Goal: Information Seeking & Learning: Learn about a topic

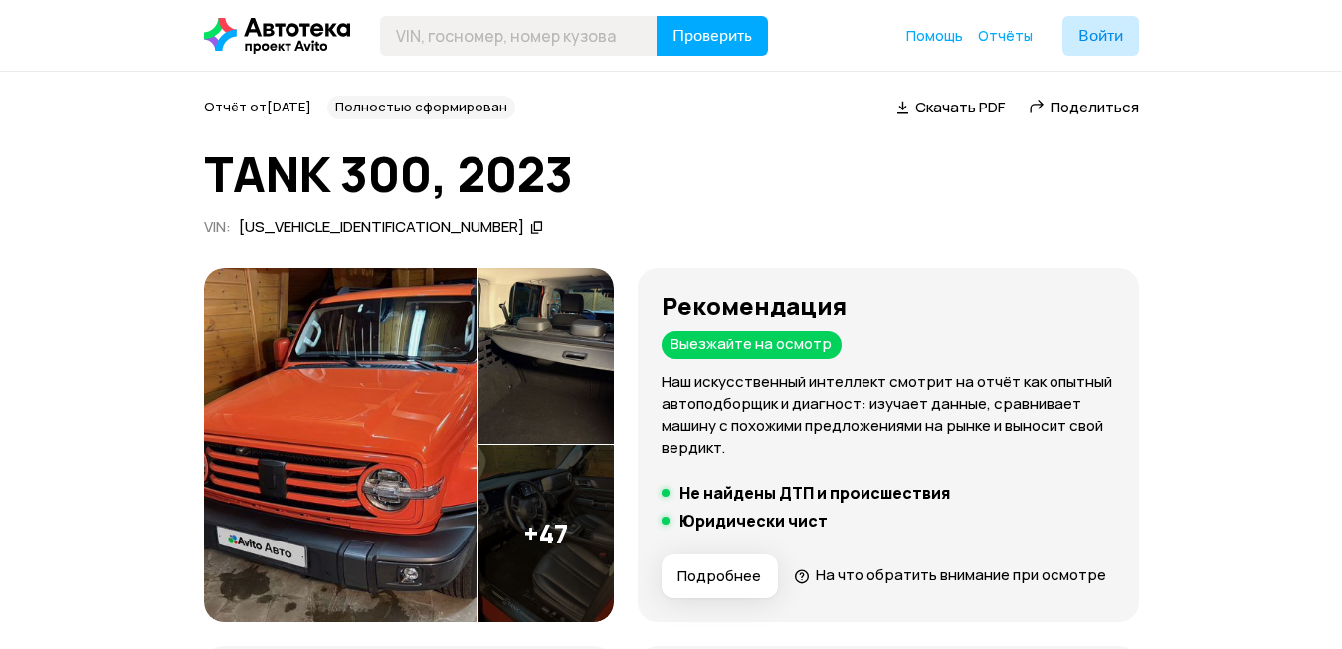
click at [369, 399] on img at bounding box center [340, 445] width 273 height 354
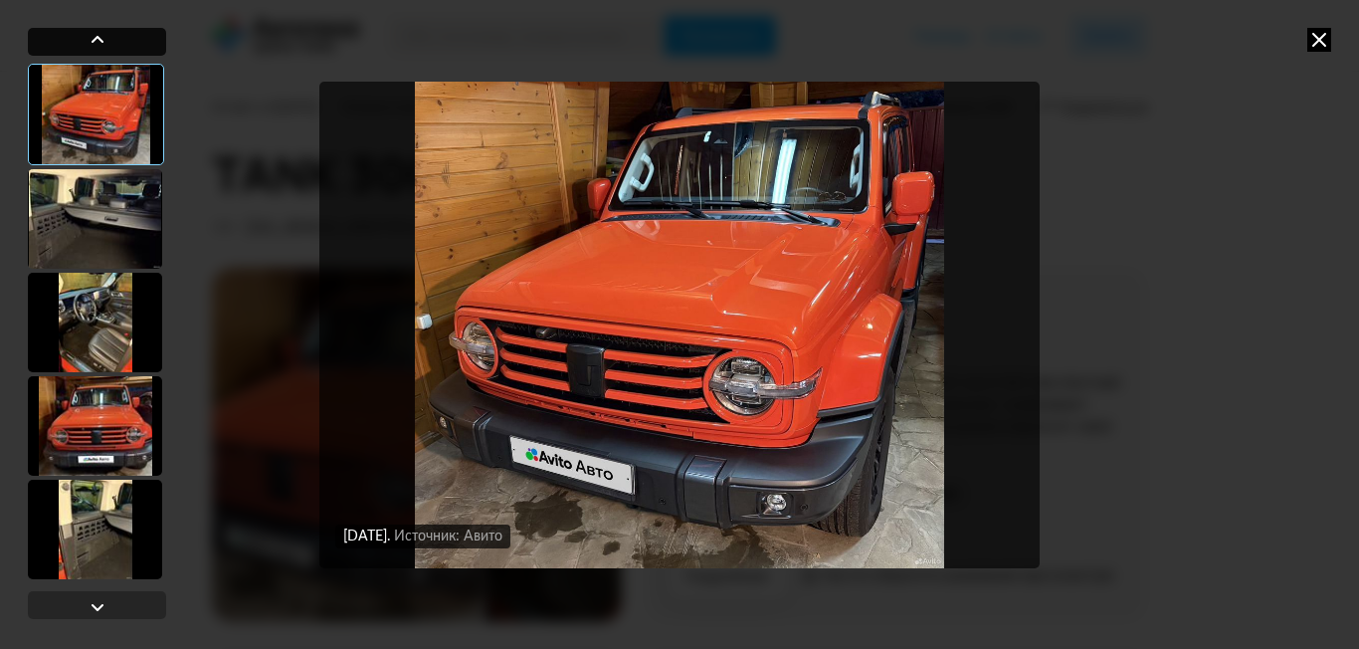
click at [95, 39] on div at bounding box center [98, 40] width 24 height 24
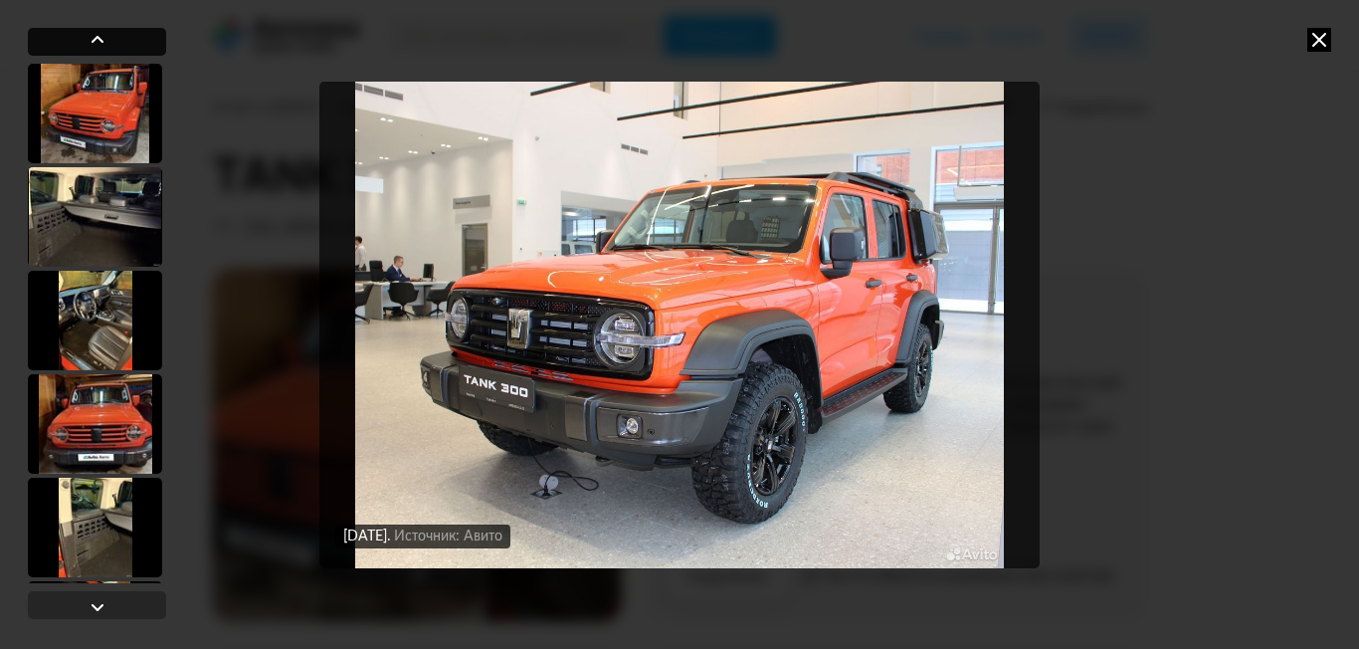
click at [89, 39] on div at bounding box center [98, 40] width 24 height 24
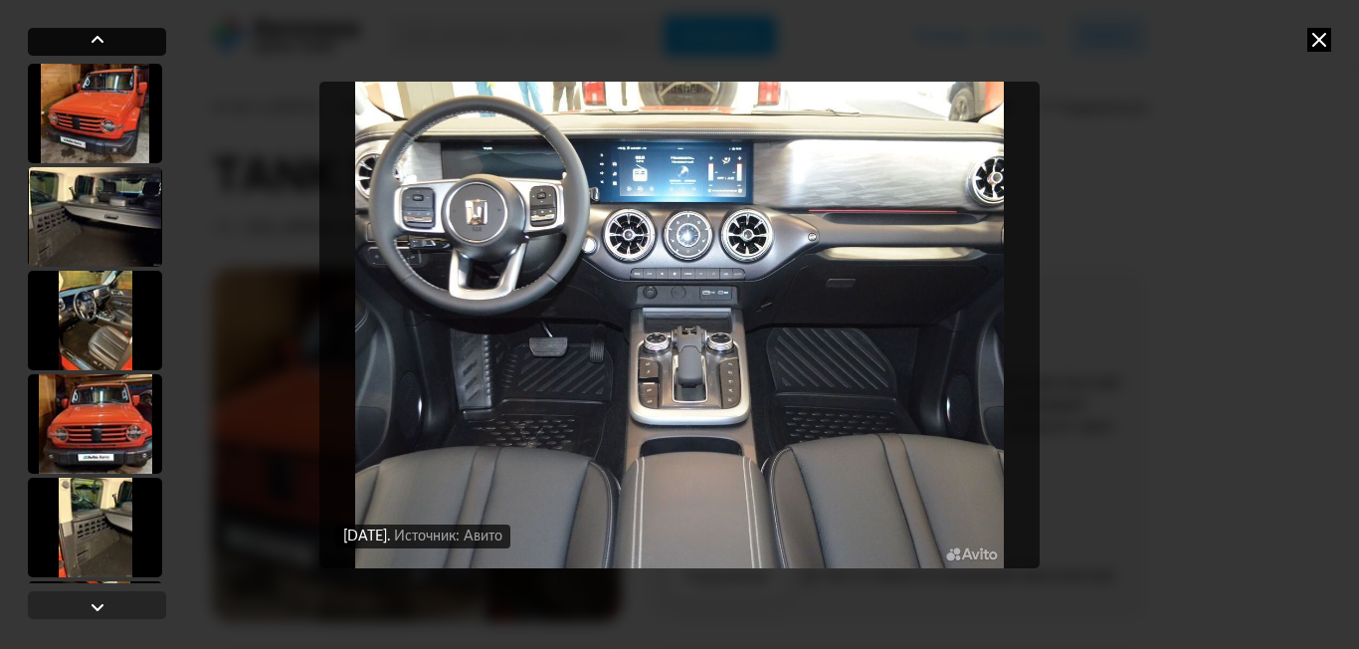
scroll to position [4657, 0]
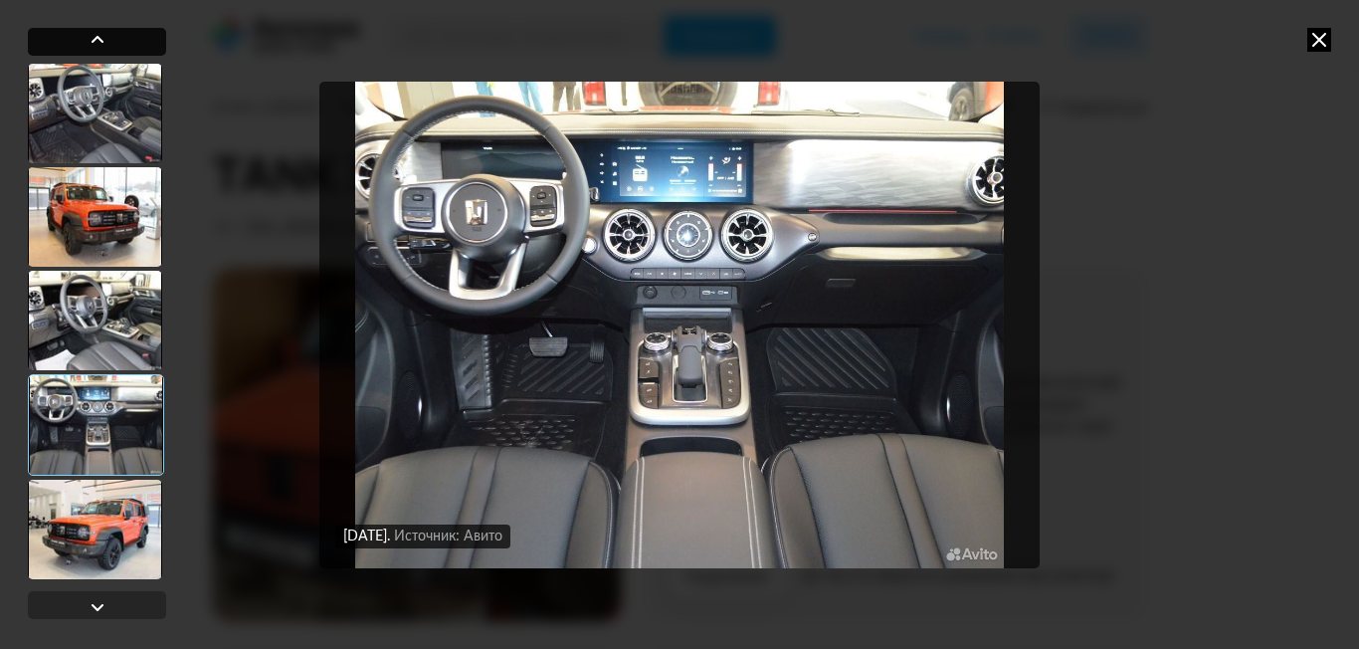
click at [89, 39] on div at bounding box center [98, 40] width 24 height 24
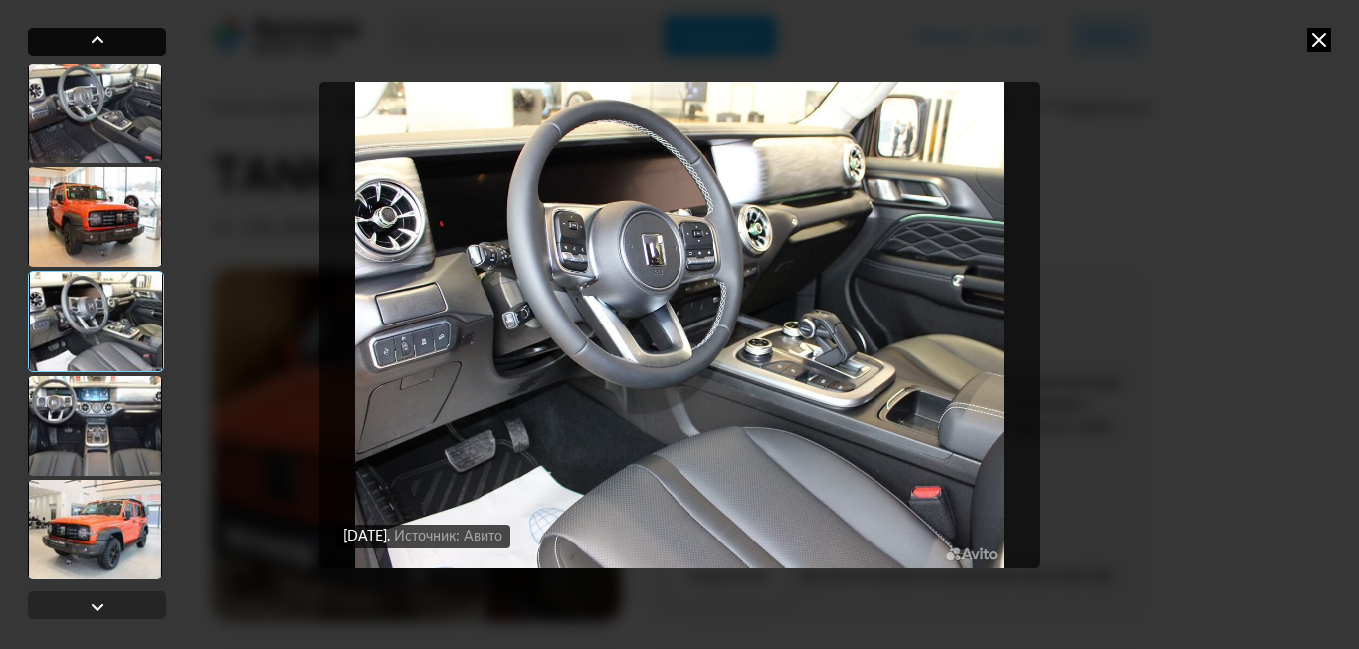
click at [83, 45] on div at bounding box center [97, 42] width 138 height 28
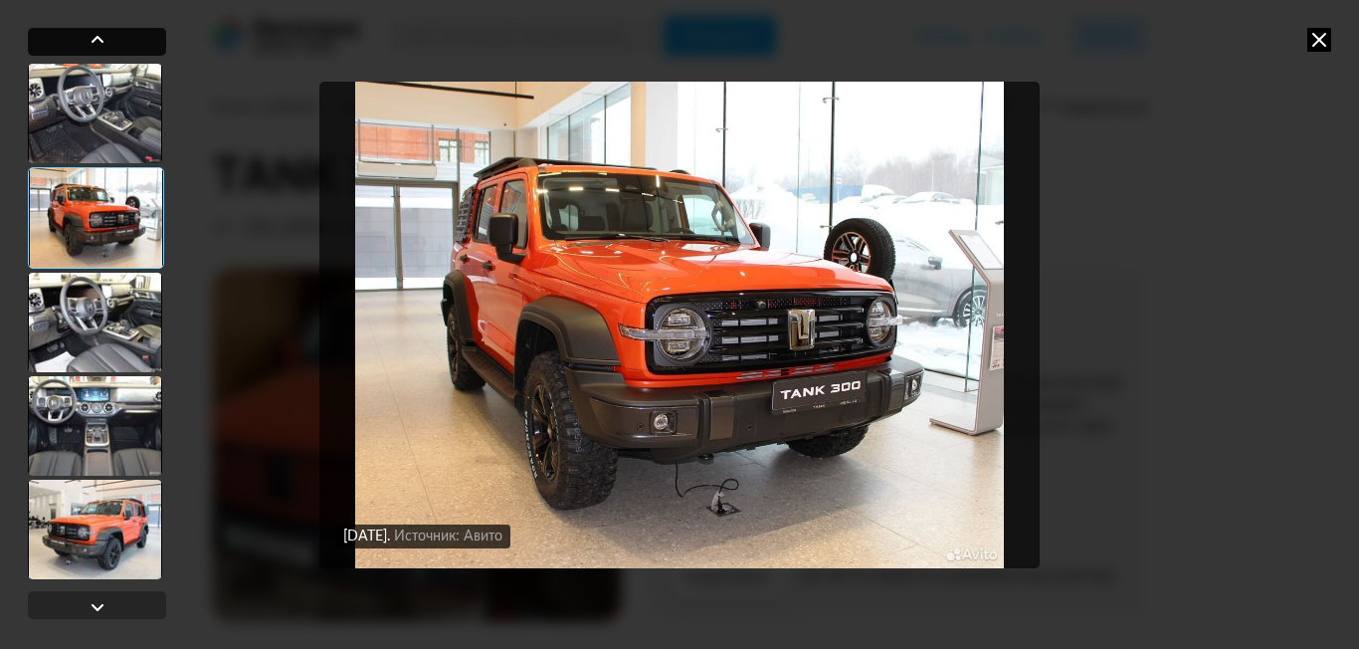
click at [83, 45] on div at bounding box center [97, 42] width 138 height 28
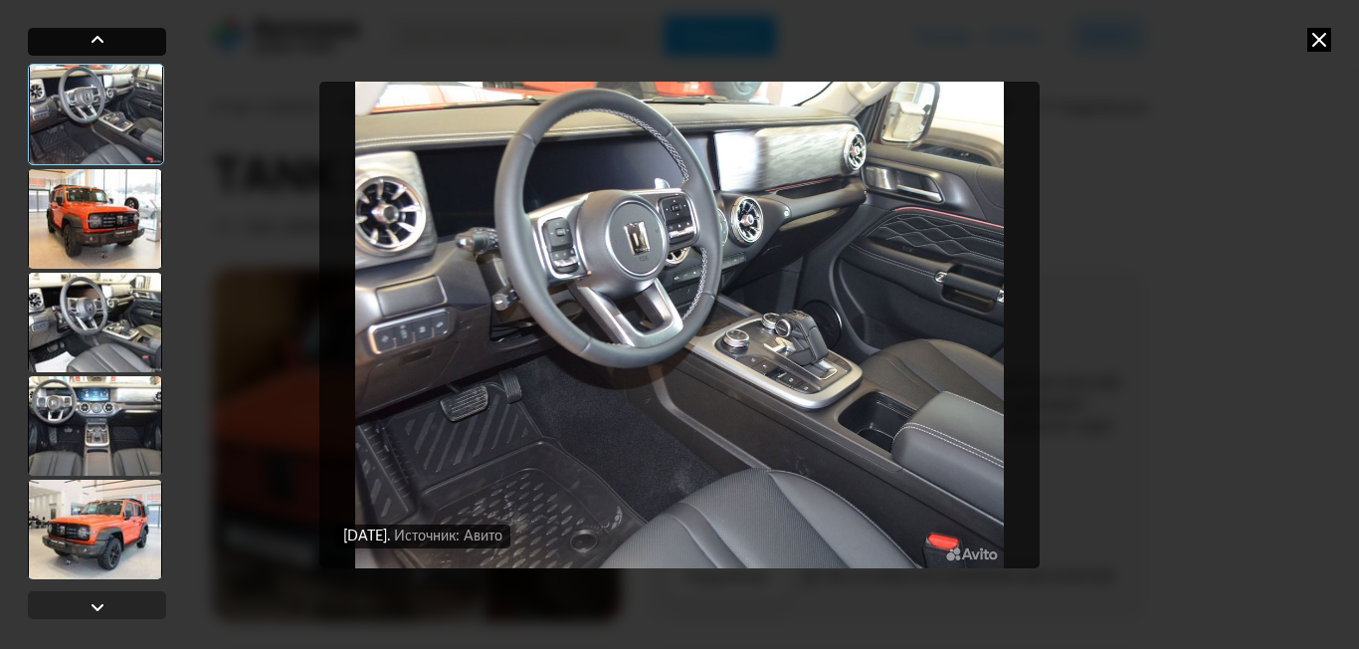
click at [84, 46] on div at bounding box center [97, 42] width 138 height 28
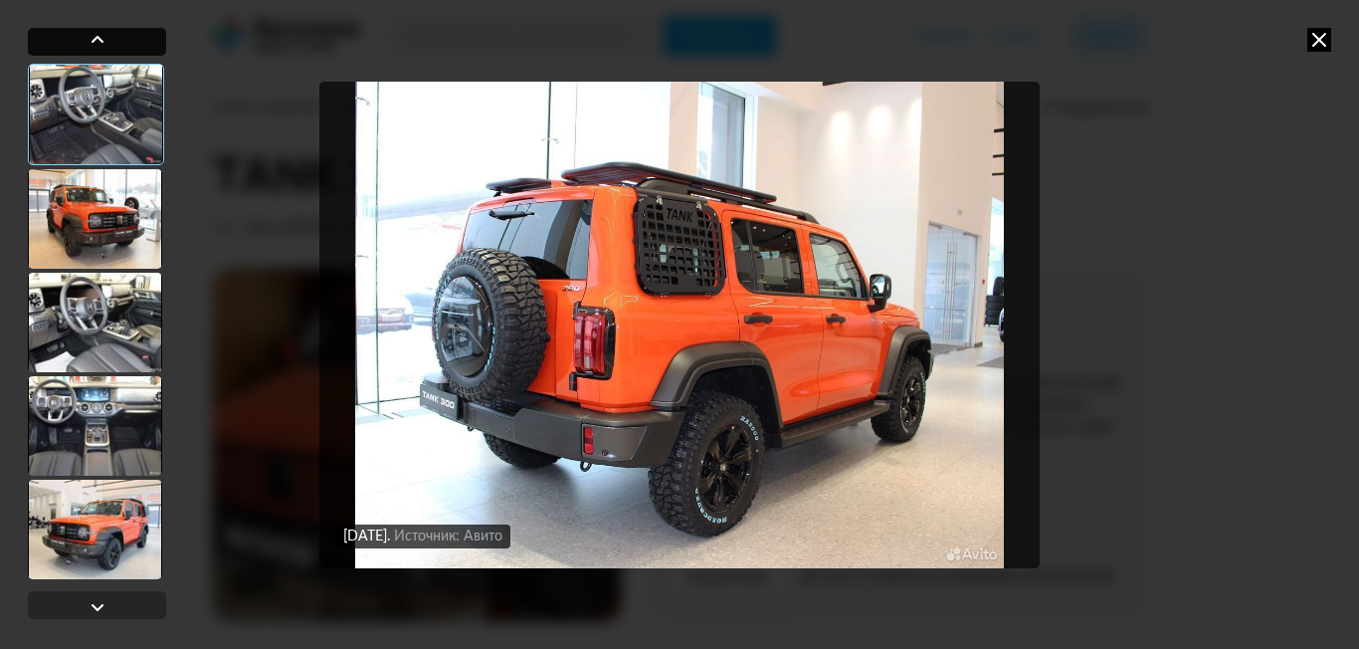
scroll to position [4412, 0]
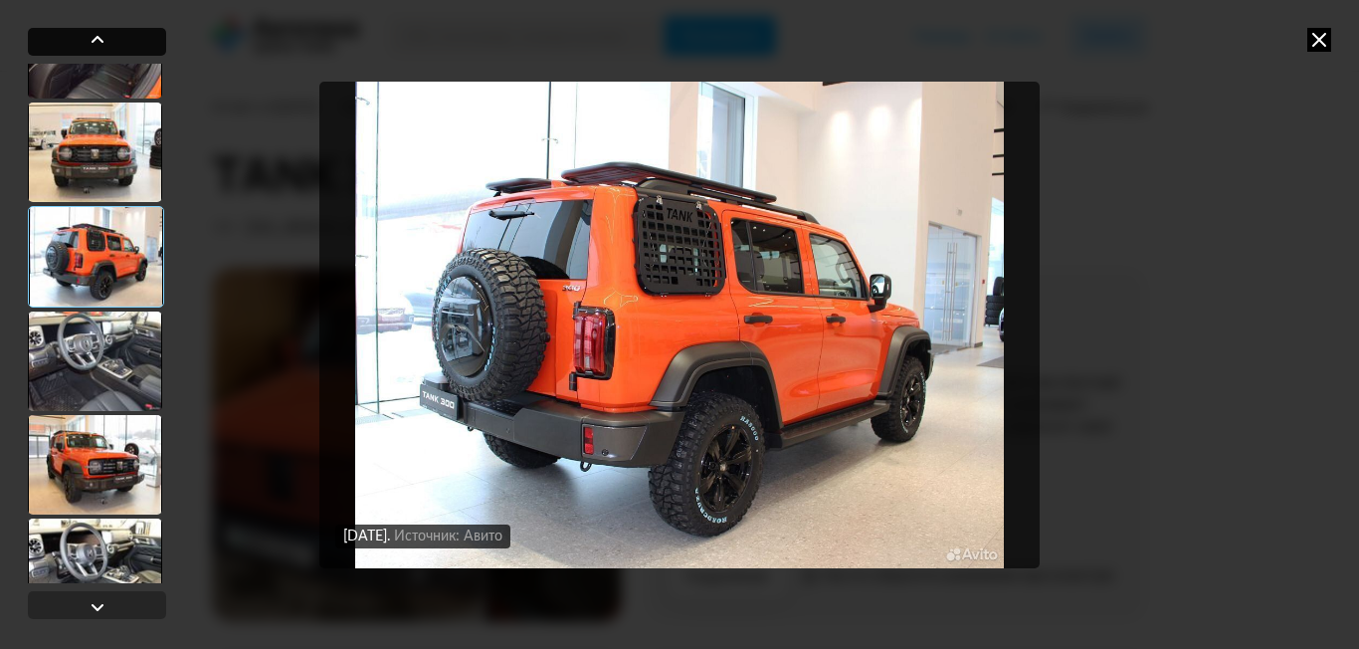
click at [84, 49] on div at bounding box center [97, 42] width 138 height 28
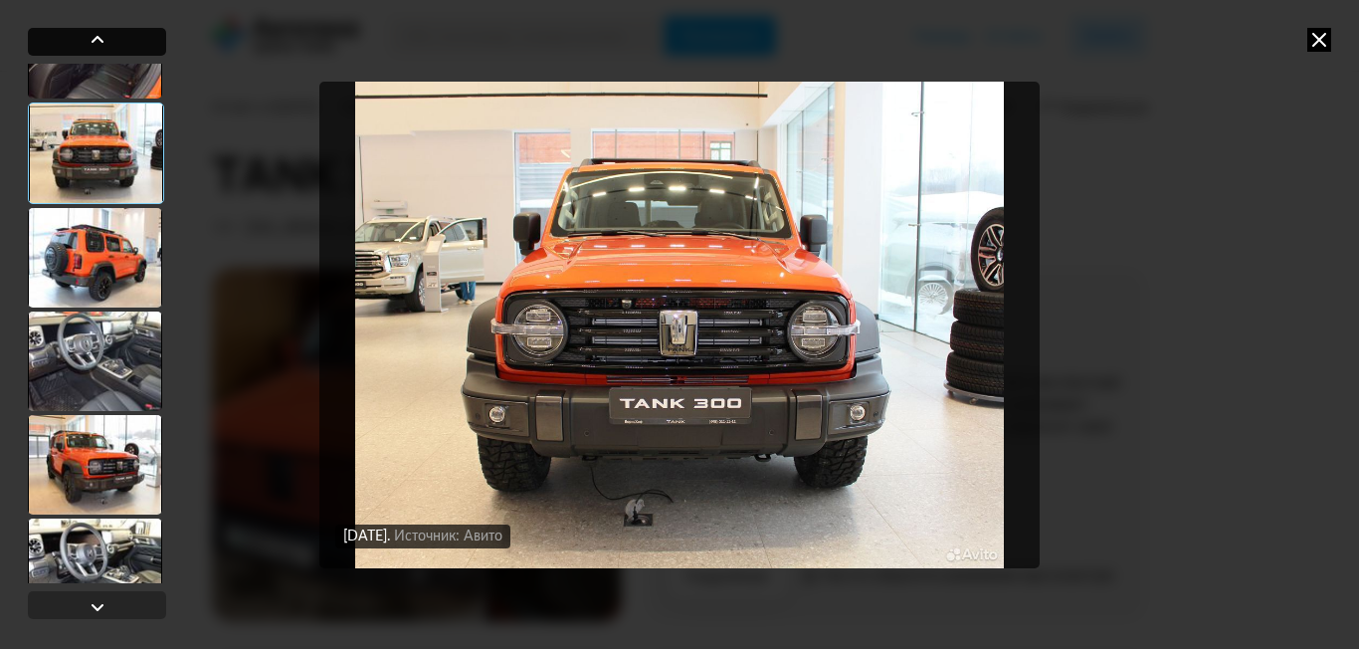
click at [84, 49] on div at bounding box center [97, 42] width 138 height 28
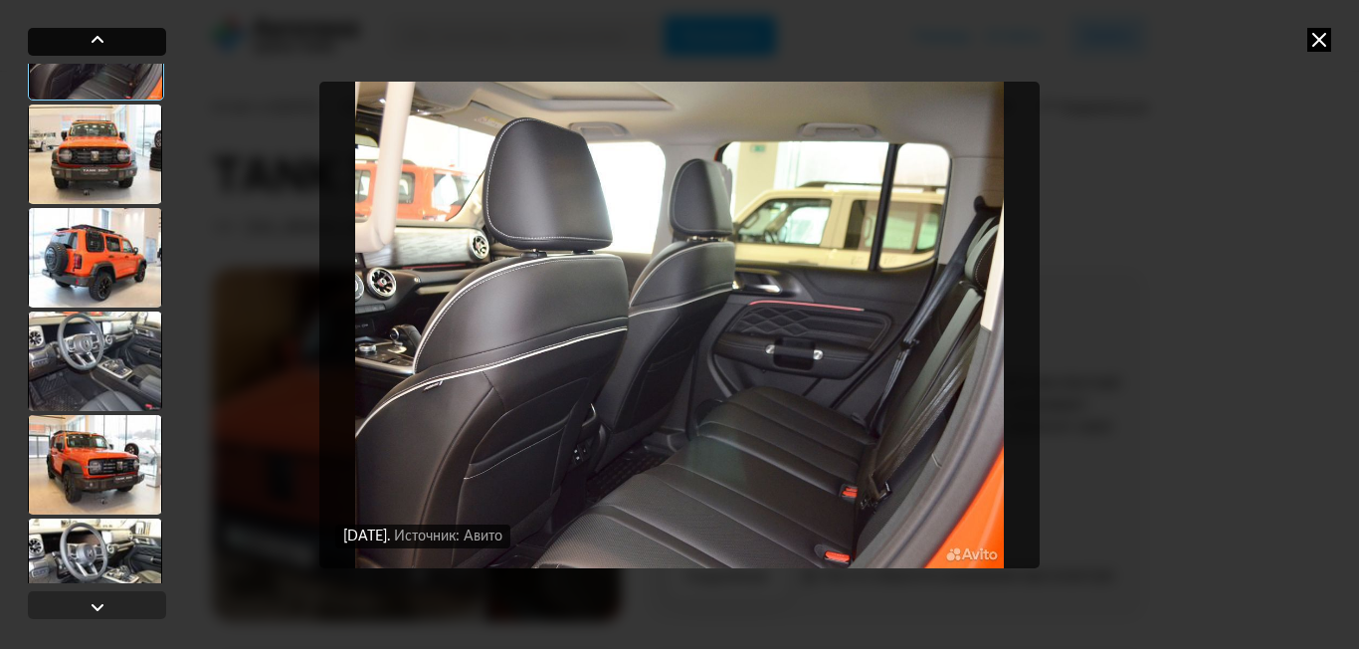
click at [84, 49] on div at bounding box center [97, 42] width 138 height 28
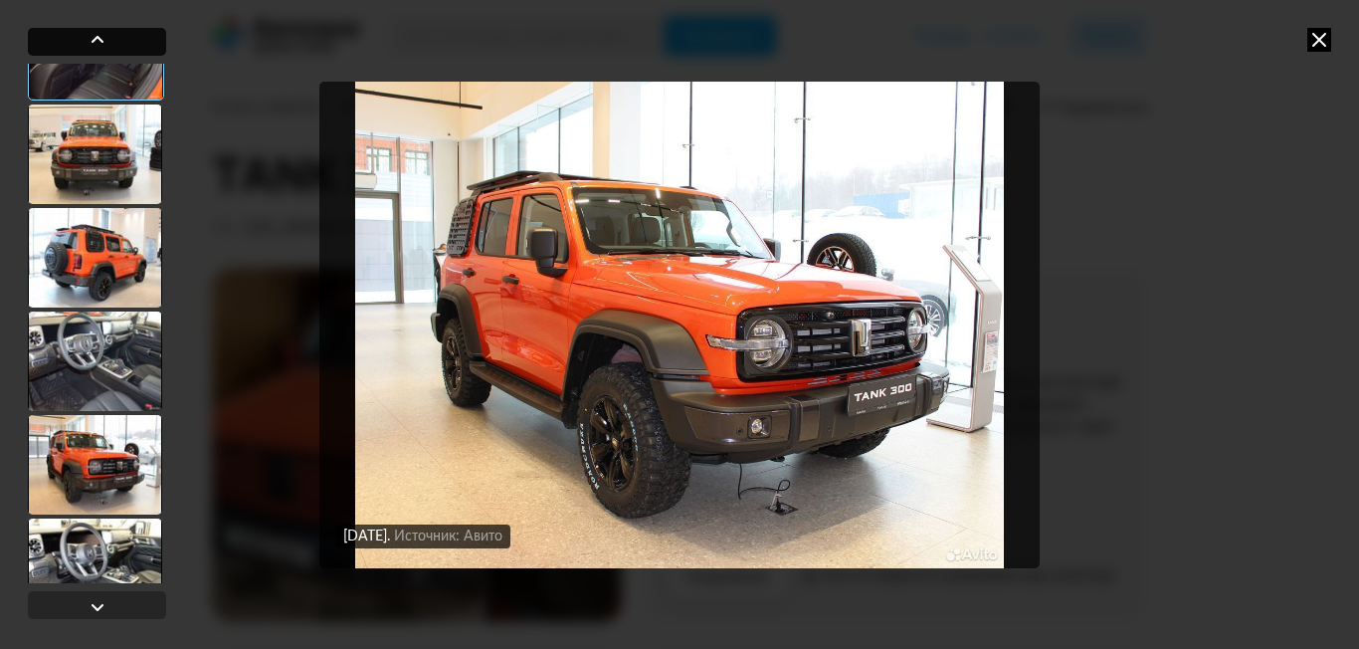
scroll to position [4113, 0]
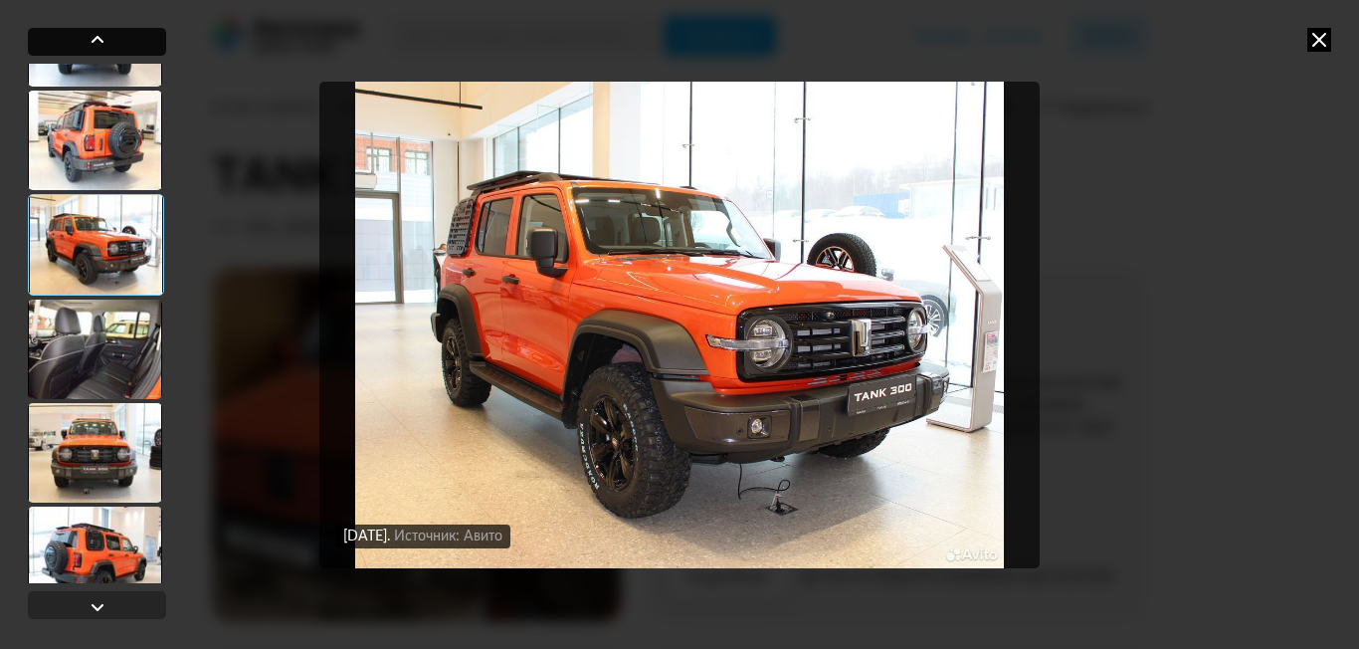
click at [88, 51] on div at bounding box center [98, 40] width 24 height 24
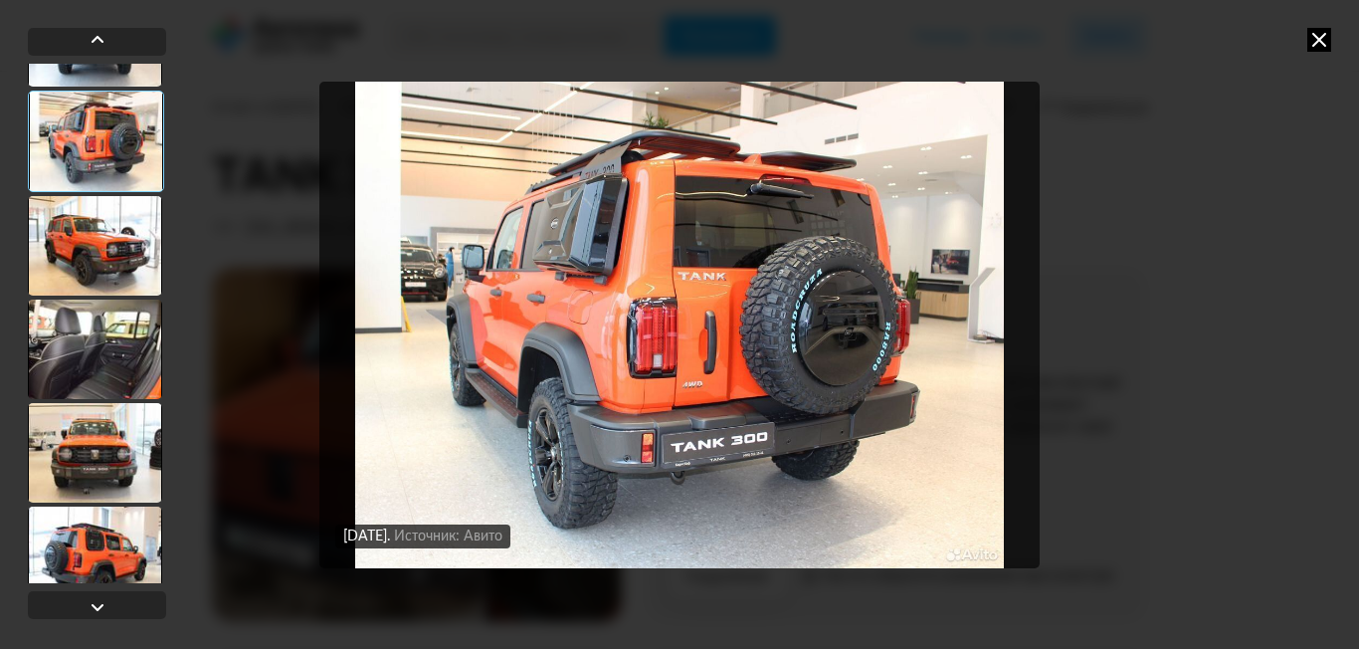
drag, startPoint x: 105, startPoint y: 58, endPoint x: 116, endPoint y: 65, distance: 13.0
click at [108, 59] on div at bounding box center [97, 327] width 138 height 599
click at [100, 34] on div at bounding box center [98, 40] width 24 height 24
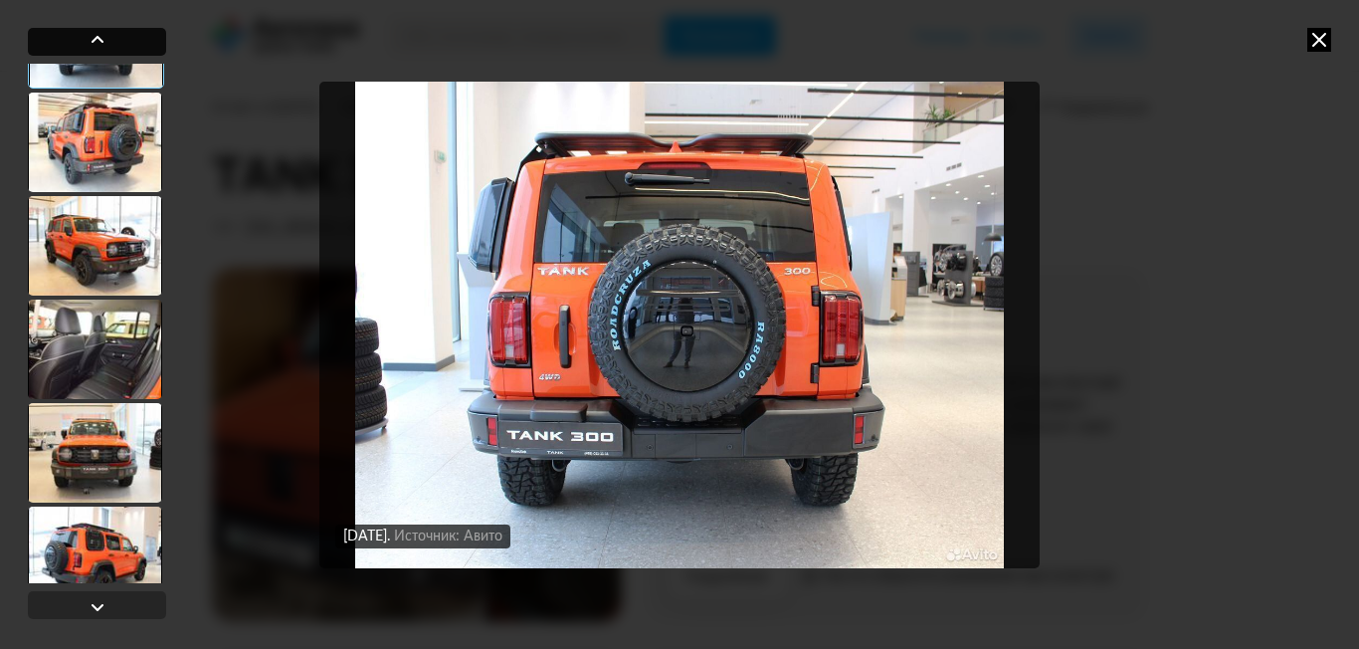
click at [101, 34] on div at bounding box center [98, 40] width 24 height 24
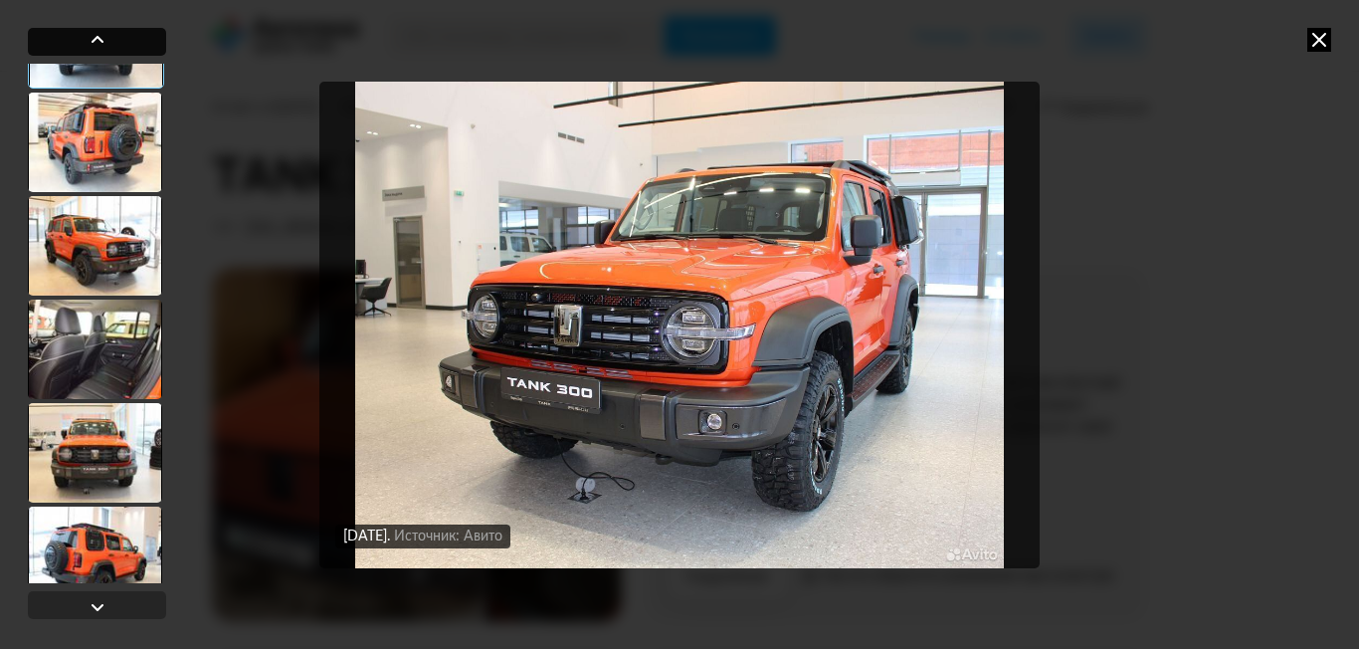
scroll to position [3814, 0]
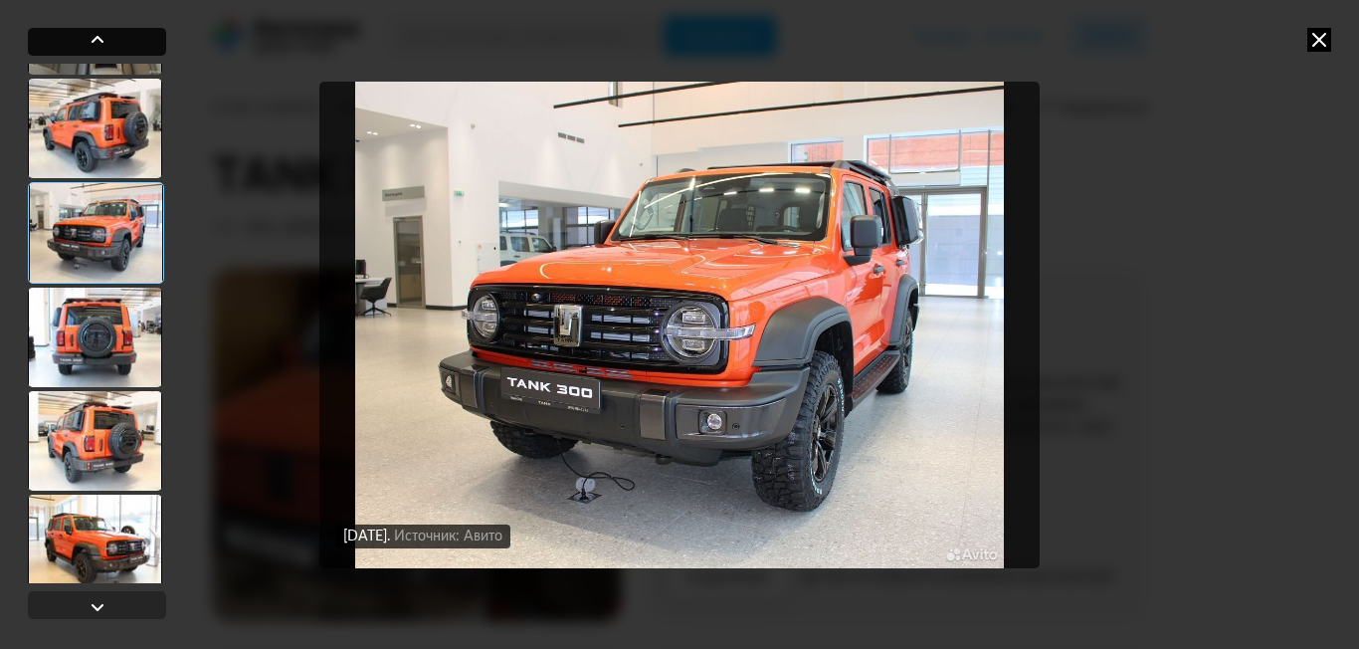
click at [101, 31] on div at bounding box center [98, 40] width 24 height 24
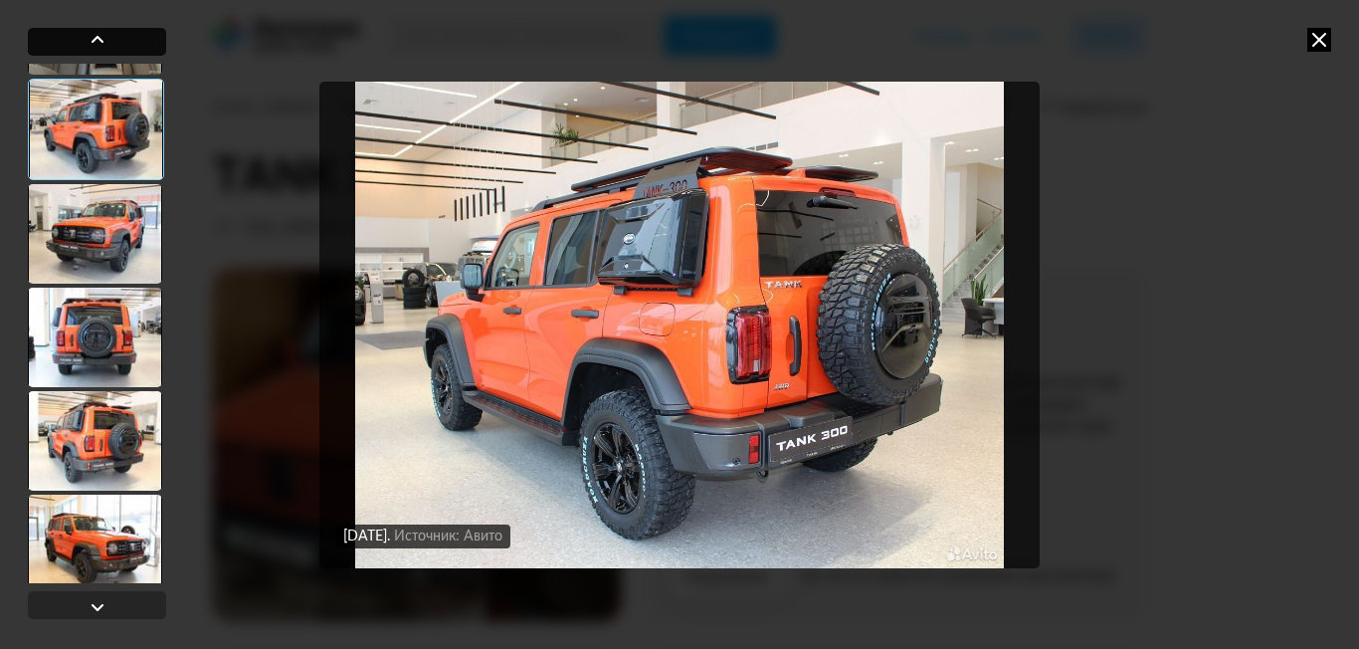
click at [101, 30] on div at bounding box center [98, 40] width 24 height 24
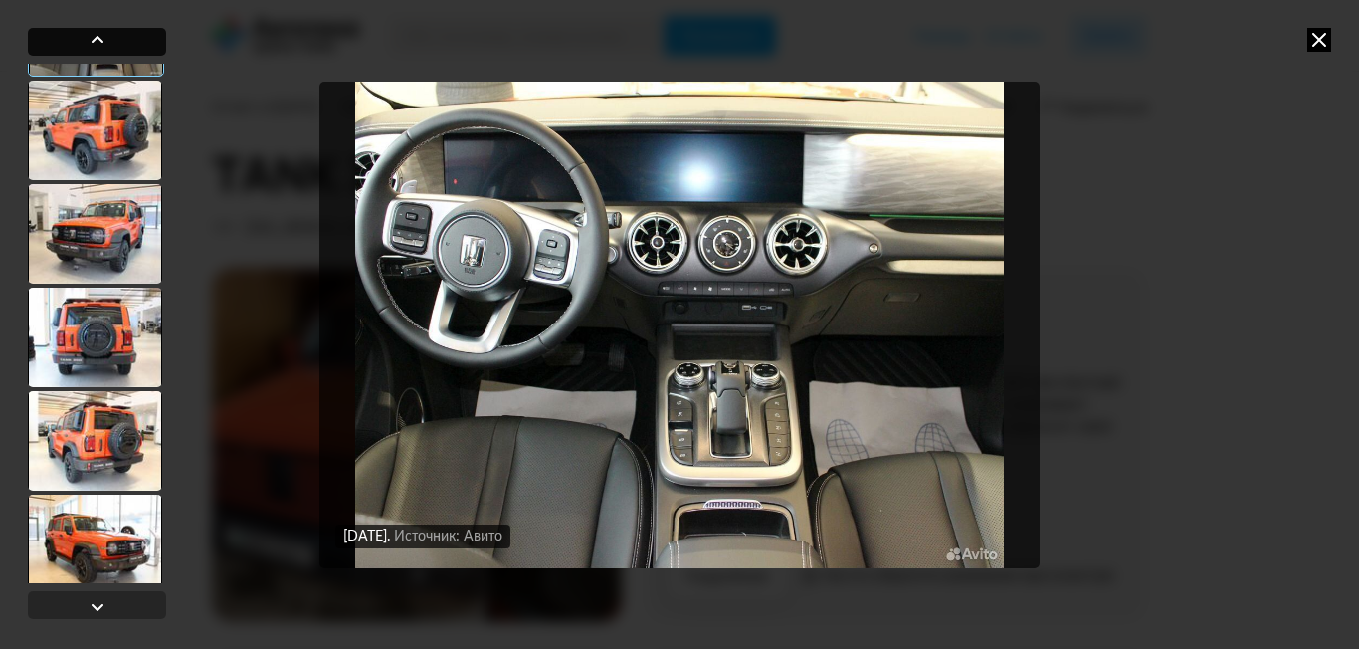
click at [101, 29] on div at bounding box center [98, 40] width 24 height 24
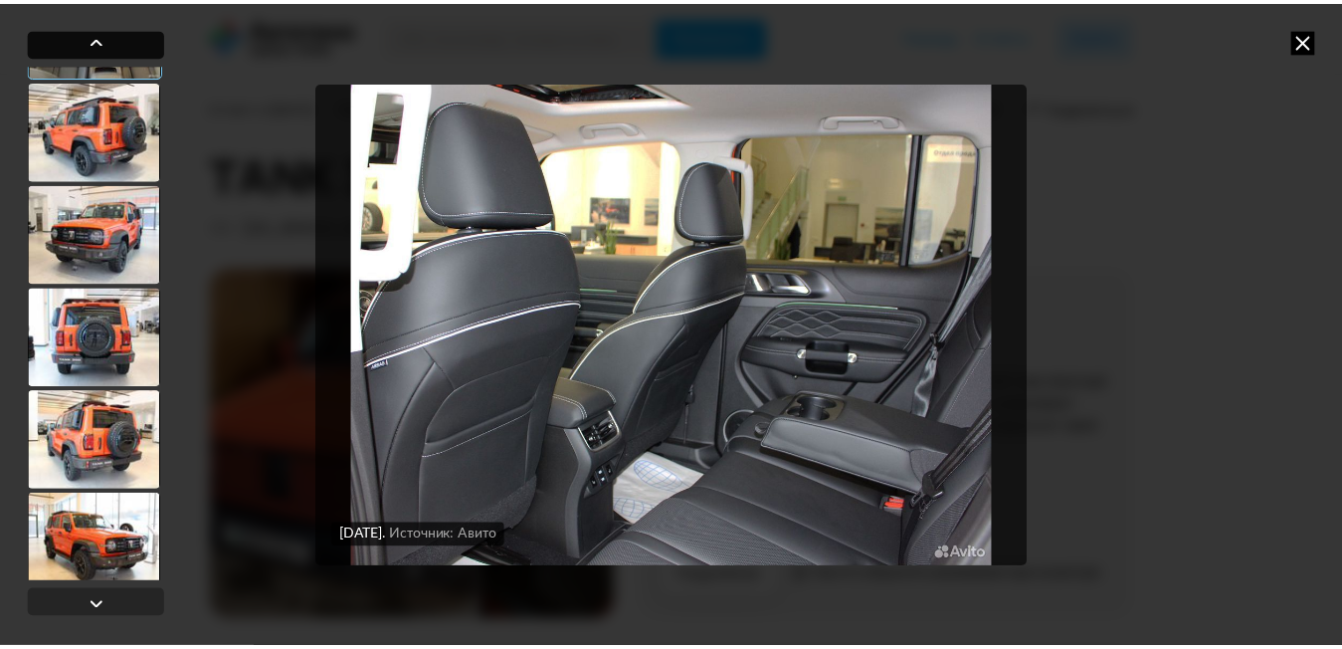
scroll to position [3516, 0]
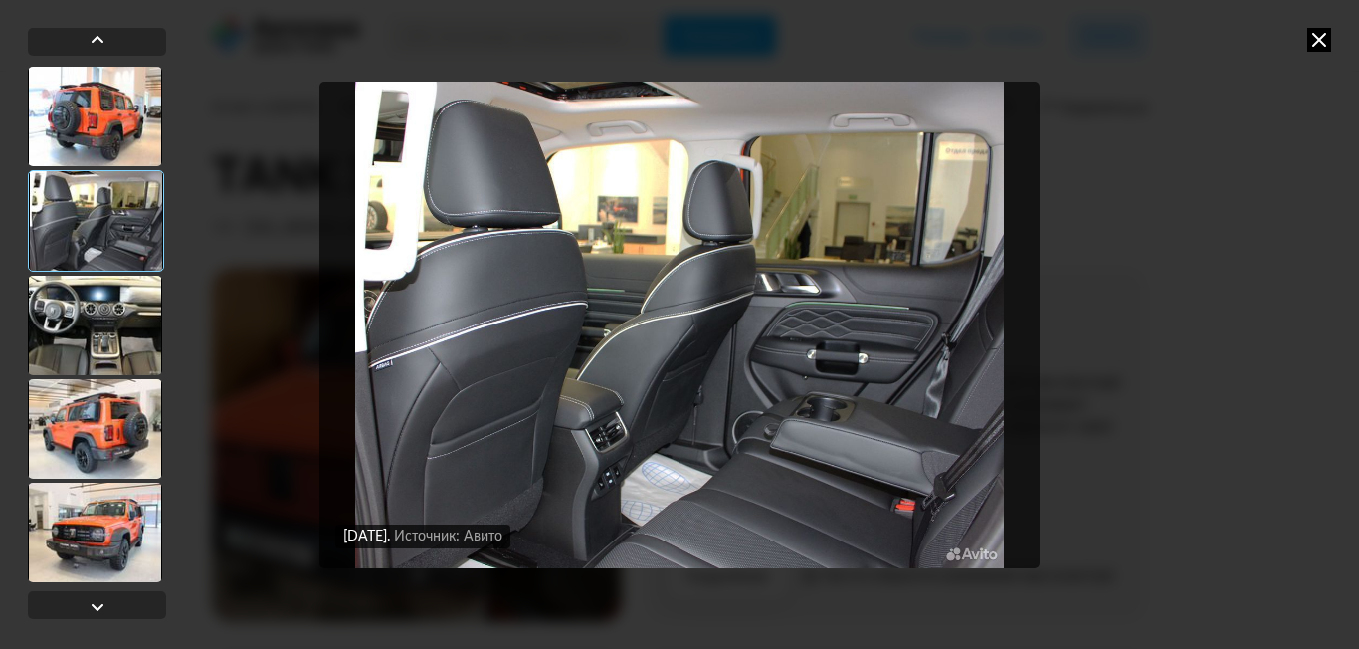
click at [103, 24] on div "[DATE] Источник: Авито [DATE] Источник: Авито [DATE] Источник: Авито [DATE] Ист…" at bounding box center [679, 324] width 1359 height 649
click at [99, 32] on div at bounding box center [98, 40] width 24 height 24
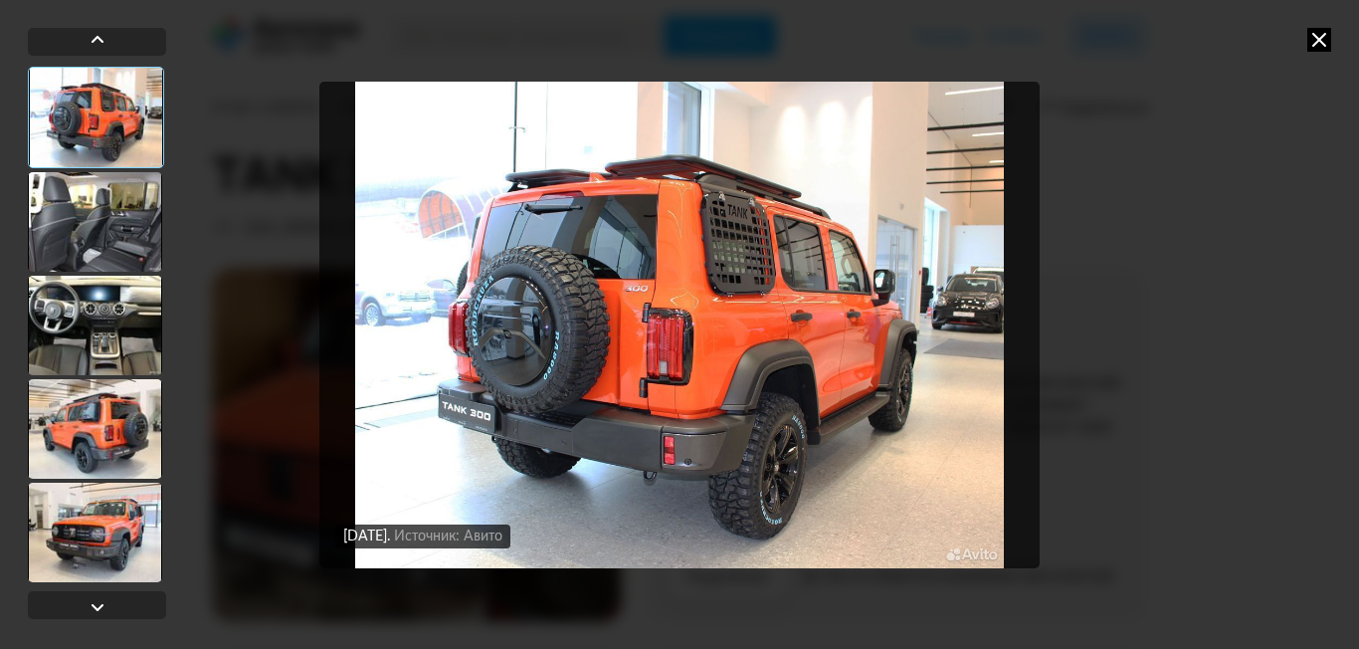
click at [1320, 34] on icon at bounding box center [1320, 40] width 24 height 24
